Goal: Check status: Check status

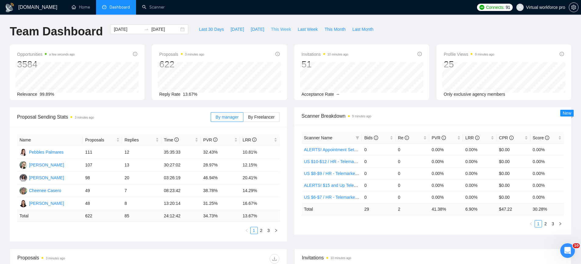
click at [279, 25] on button "This Week" at bounding box center [280, 29] width 27 height 10
type input "[DATE]"
click at [313, 28] on span "Last Week" at bounding box center [308, 29] width 20 height 7
type input "[DATE]"
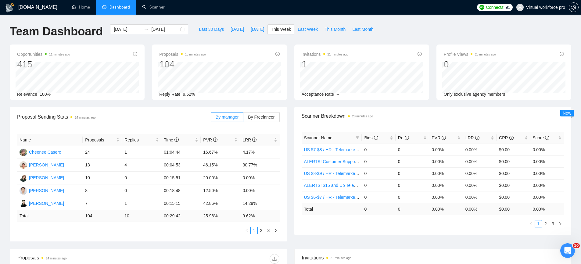
type input "[DATE]"
click at [129, 120] on span "Proposal Sending Stats 14 minutes ago" at bounding box center [114, 117] width 194 height 8
